Goal: Task Accomplishment & Management: Use online tool/utility

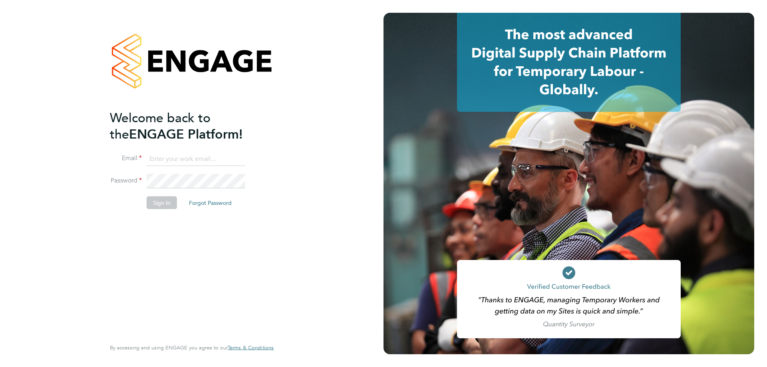
click at [149, 199] on button "Sign In" at bounding box center [162, 202] width 30 height 13
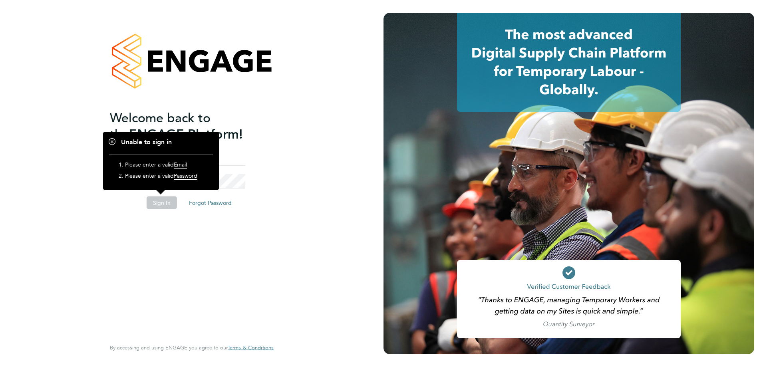
click at [278, 153] on div "Welcome back to the ENGAGE Platform! Email Password Sign In Forgot Password Ent…" at bounding box center [192, 183] width 196 height 367
click at [228, 147] on ng-template "Welcome back to the ENGAGE Platform! Email Password Sign In Forgot Password" at bounding box center [188, 163] width 156 height 108
click at [148, 201] on button "Sign In" at bounding box center [162, 202] width 30 height 13
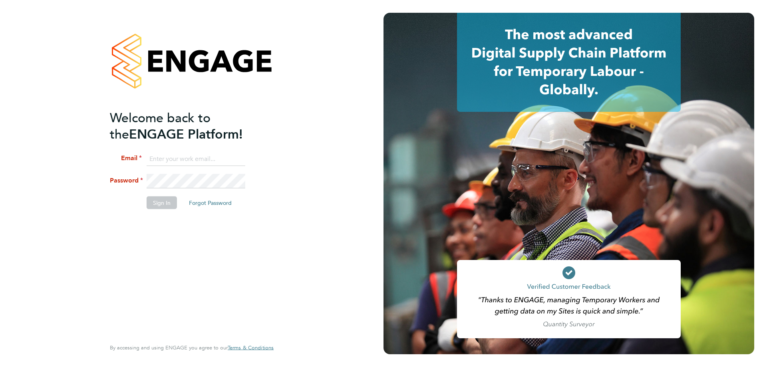
click at [168, 159] on input at bounding box center [196, 159] width 99 height 14
type input "jwhyms@fr-group.co.uk"
click at [159, 197] on button "Sign In" at bounding box center [162, 202] width 30 height 13
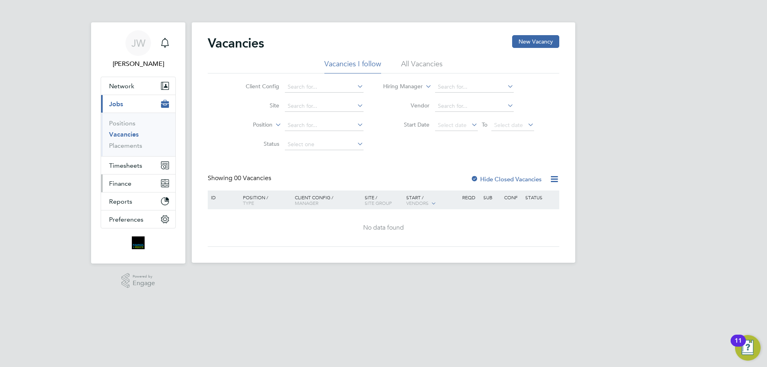
click at [121, 182] on span "Finance" at bounding box center [120, 184] width 22 height 8
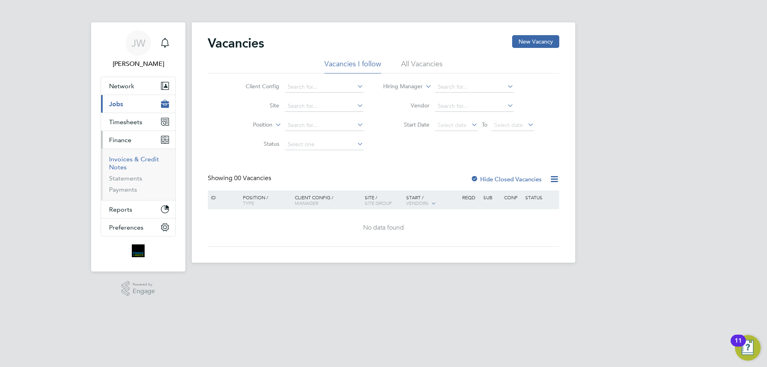
drag, startPoint x: 126, startPoint y: 162, endPoint x: 152, endPoint y: 155, distance: 26.7
click at [127, 161] on link "Invoices & Credit Notes" at bounding box center [134, 163] width 50 height 16
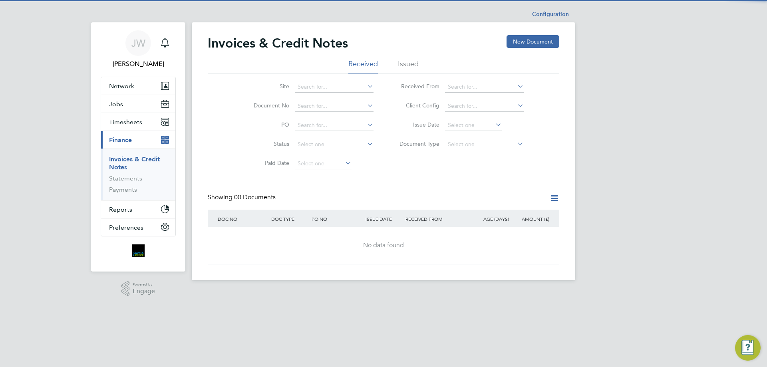
click at [409, 64] on li "Issued" at bounding box center [408, 66] width 21 height 14
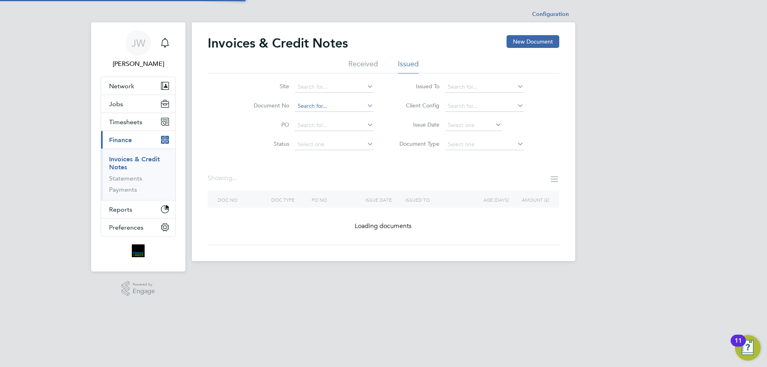
click at [321, 105] on input at bounding box center [334, 106] width 79 height 11
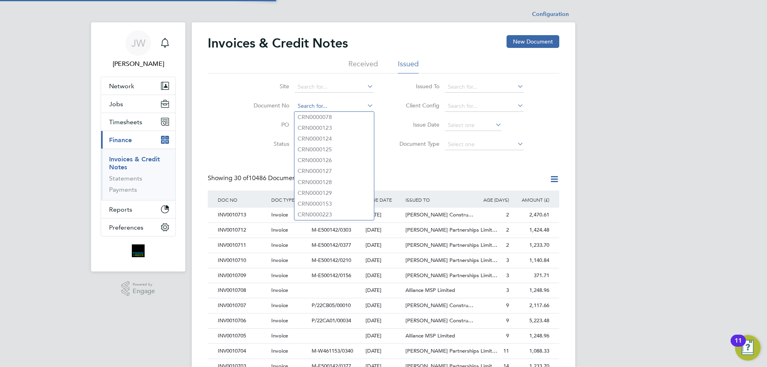
paste input "INV0010682"
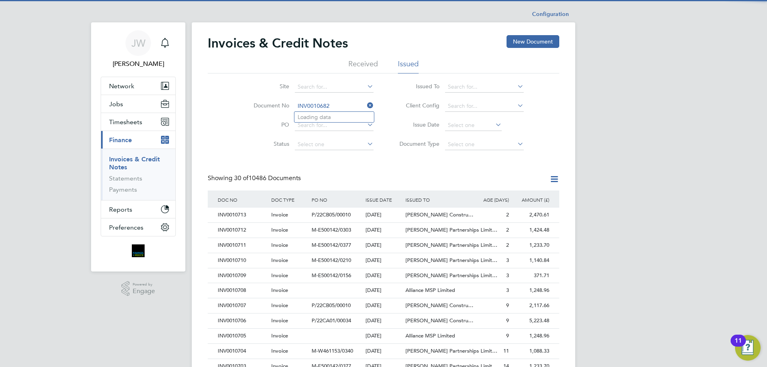
type input "INV0010682"
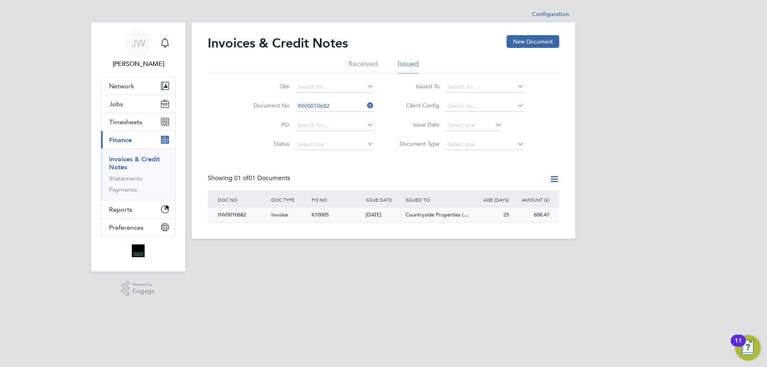
click at [225, 213] on div "INV0010682" at bounding box center [242, 215] width 53 height 15
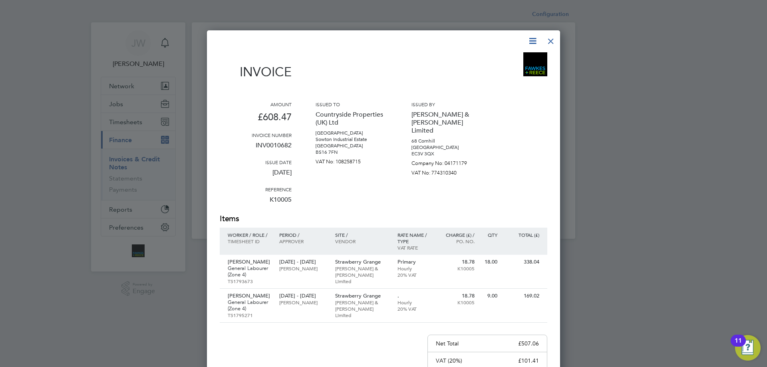
click at [554, 39] on div at bounding box center [550, 39] width 14 height 14
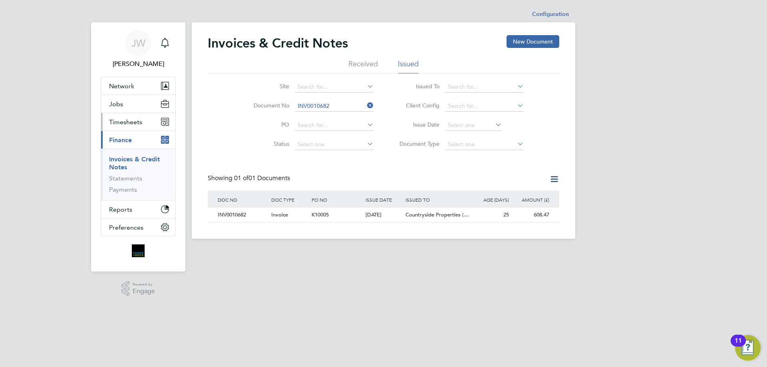
click at [126, 125] on span "Timesheets" at bounding box center [125, 122] width 33 height 8
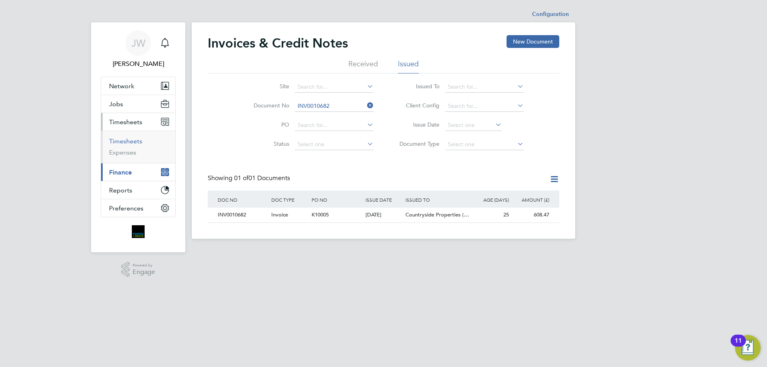
click at [125, 140] on link "Timesheets" at bounding box center [125, 141] width 33 height 8
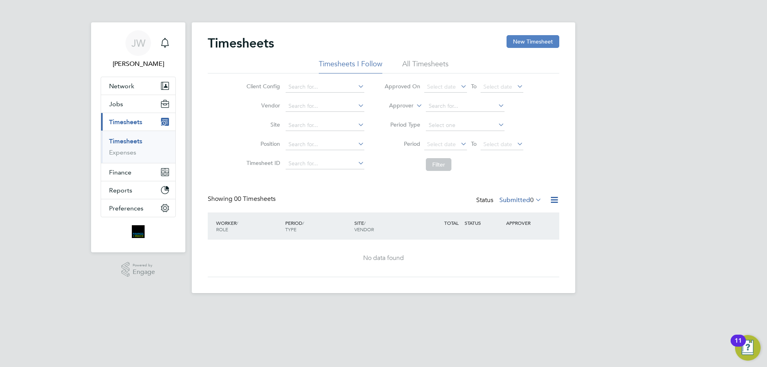
click at [528, 46] on button "New Timesheet" at bounding box center [532, 41] width 53 height 13
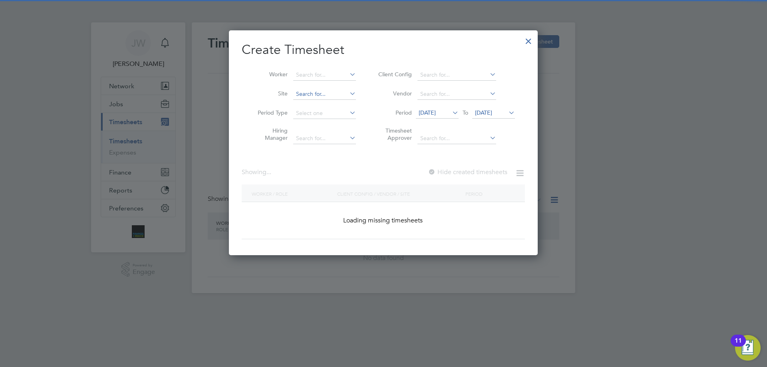
scroll to position [1012, 309]
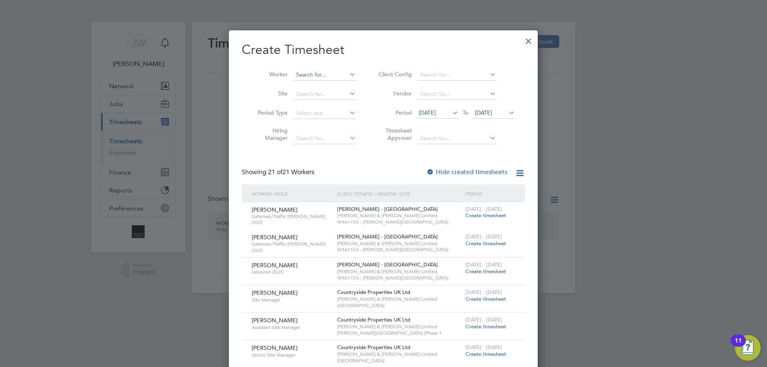
click at [317, 78] on input at bounding box center [324, 74] width 63 height 11
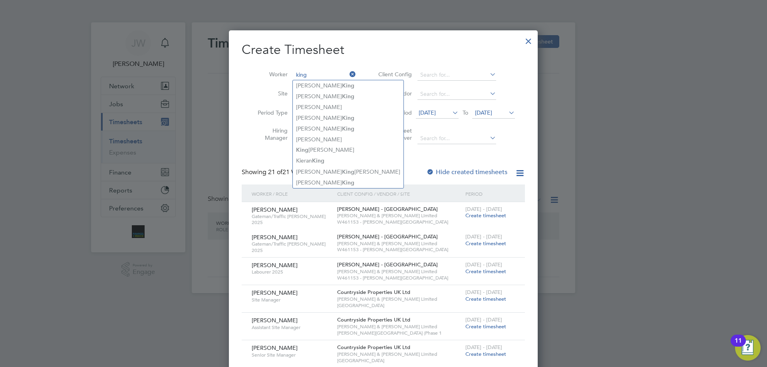
drag, startPoint x: 317, startPoint y: 78, endPoint x: 278, endPoint y: 71, distance: 39.6
click at [278, 72] on li "Worker king" at bounding box center [304, 74] width 124 height 19
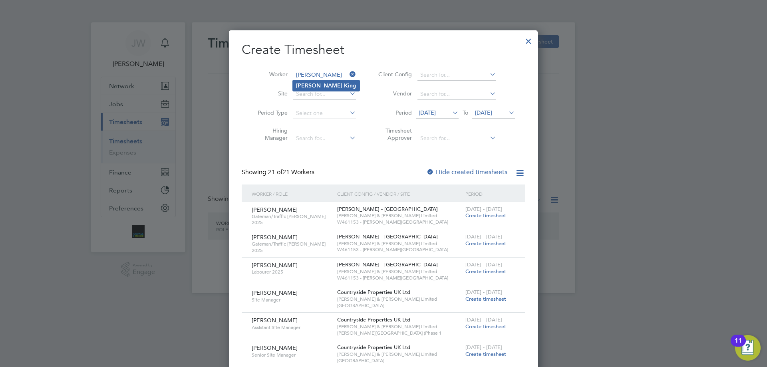
click at [305, 82] on b "[PERSON_NAME]" at bounding box center [319, 85] width 46 height 7
type input "[PERSON_NAME]"
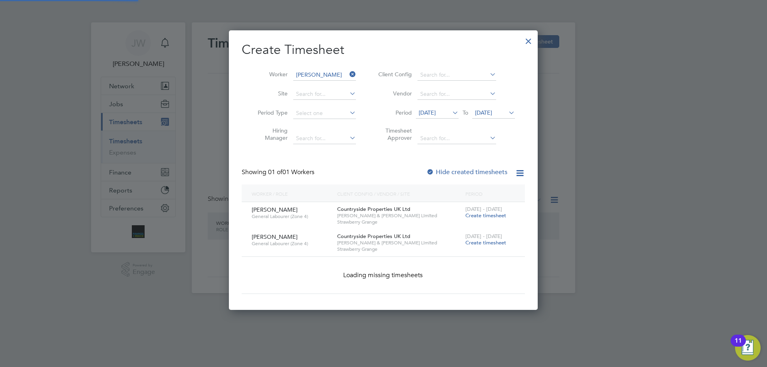
scroll to position [242, 309]
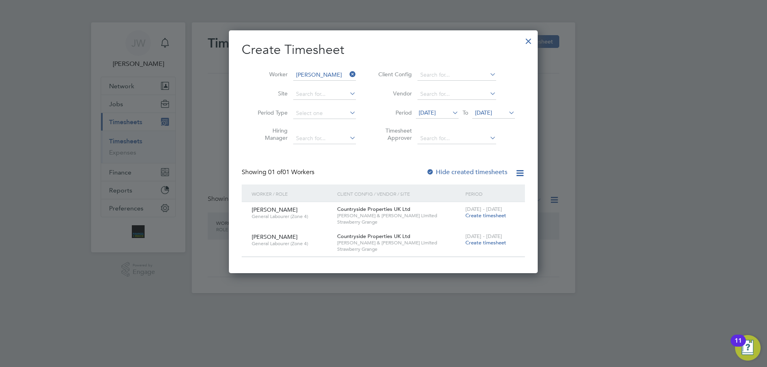
click at [436, 111] on span "[DATE]" at bounding box center [426, 112] width 17 height 7
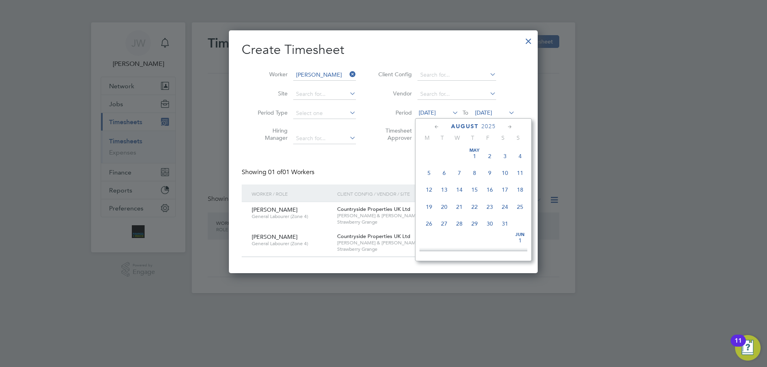
scroll to position [276, 0]
click at [435, 126] on icon at bounding box center [437, 127] width 8 height 9
click at [444, 157] on span "[DATE]" at bounding box center [443, 151] width 15 height 15
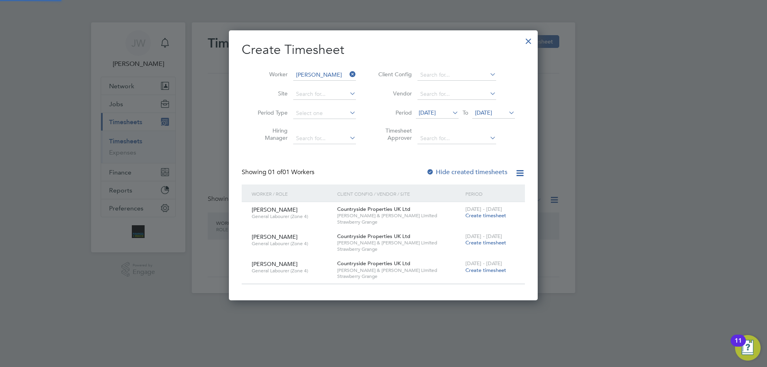
scroll to position [269, 309]
click at [485, 241] on span "Create timesheet" at bounding box center [485, 242] width 41 height 7
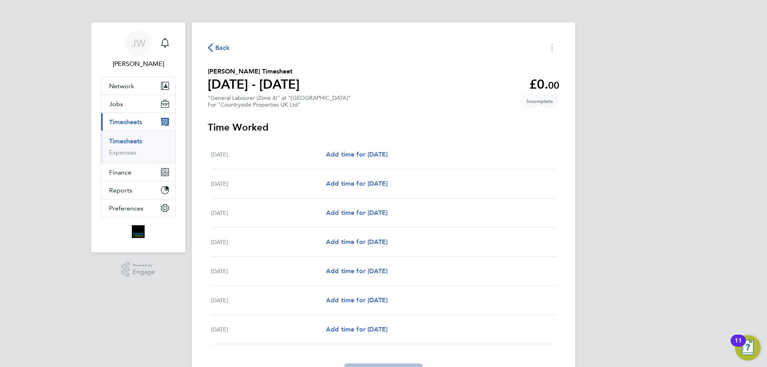
click at [209, 45] on icon "button" at bounding box center [210, 48] width 5 height 8
